Goal: Task Accomplishment & Management: Use online tool/utility

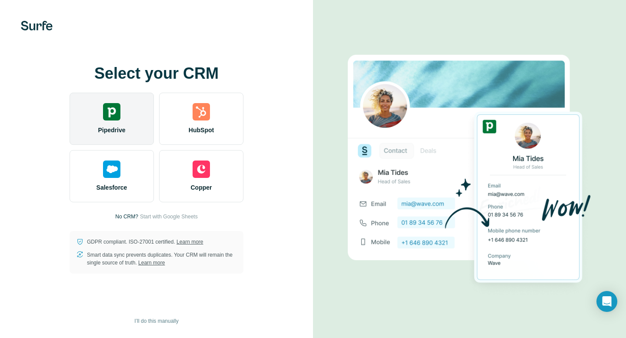
click at [110, 110] on img at bounding box center [111, 111] width 17 height 17
